Goal: Check status

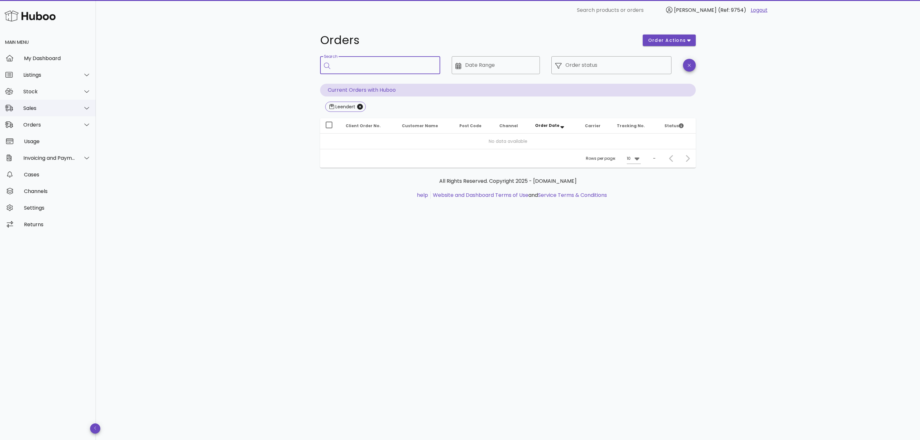
click at [27, 104] on div "Sales" at bounding box center [48, 108] width 96 height 17
click at [35, 122] on div "Sales" at bounding box center [57, 124] width 68 height 6
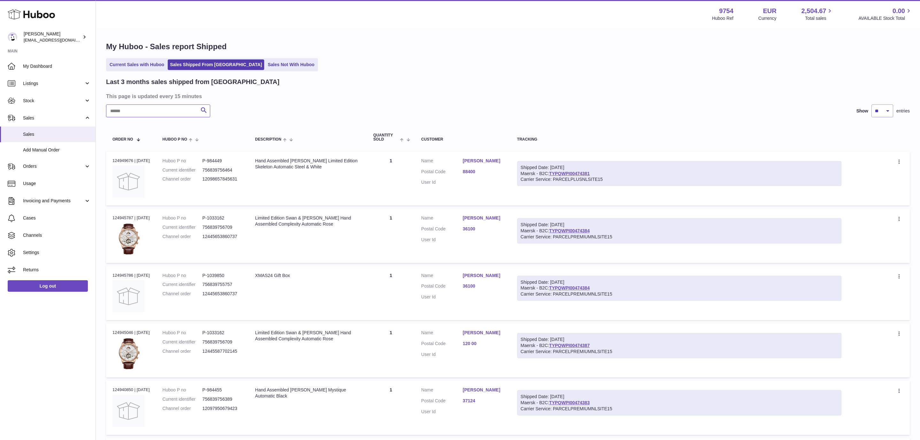
click at [179, 112] on input "text" at bounding box center [158, 110] width 104 height 13
paste input "********"
type input "********"
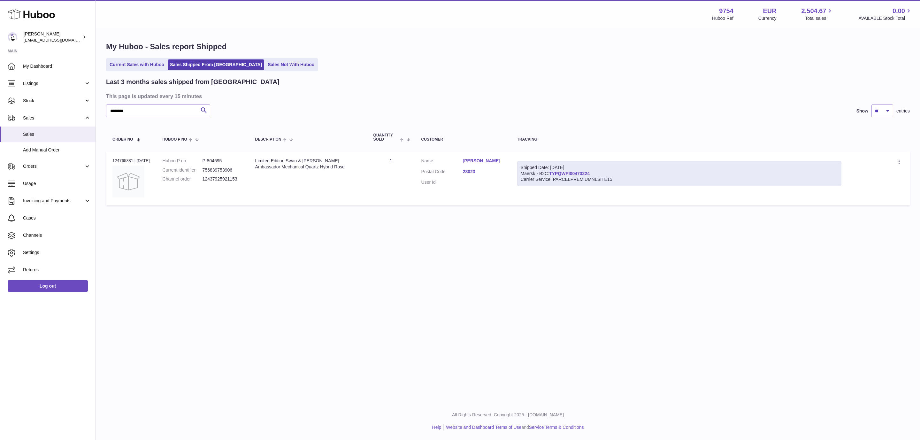
click at [574, 171] on link "TYPQWPI00473224" at bounding box center [569, 173] width 41 height 5
drag, startPoint x: 243, startPoint y: 182, endPoint x: 164, endPoint y: 185, distance: 79.3
click at [164, 185] on td "Huboo P no P-804595 Current identifier 756839753906 Channel order 12437925921153" at bounding box center [202, 178] width 93 height 54
copy dl "Channel order 12437925921153"
drag, startPoint x: 597, startPoint y: 174, endPoint x: 523, endPoint y: 173, distance: 74.7
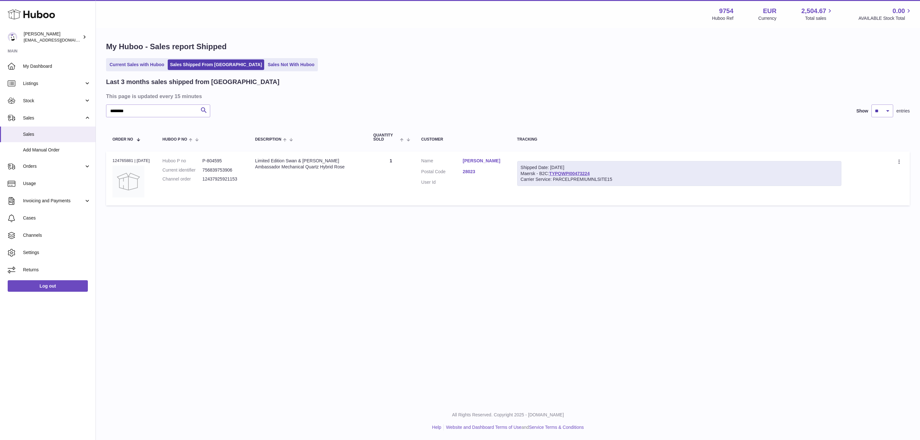
click at [524, 174] on div "Shipped Date: 17th Sep 2025 Maersk - B2C: TYPQWPI00473224 Carrier Service: PARC…" at bounding box center [679, 173] width 324 height 25
copy div "Maersk - B2C: TYPQWPI00473224"
